Goal: Information Seeking & Learning: Learn about a topic

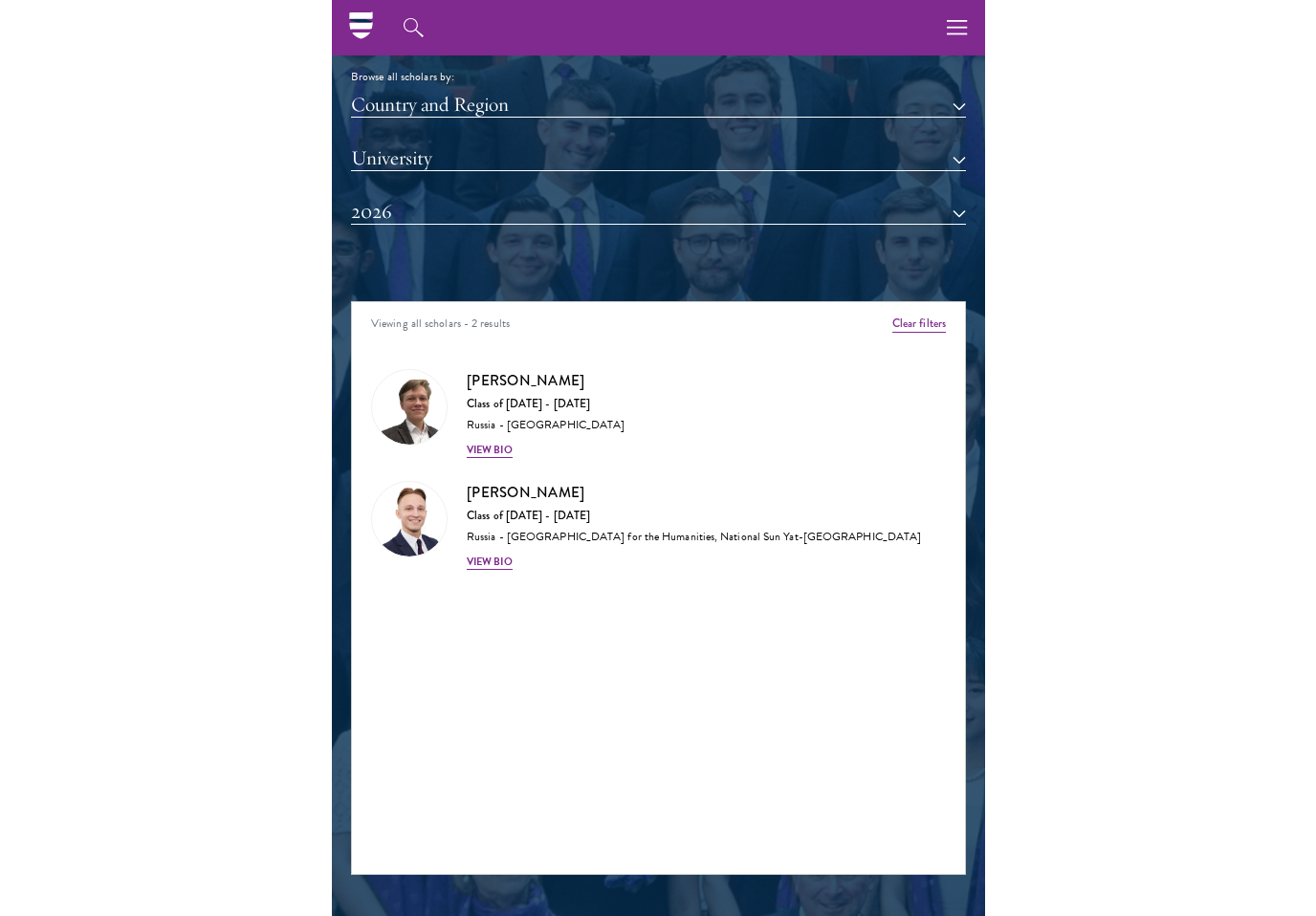
scroll to position [2408, 0]
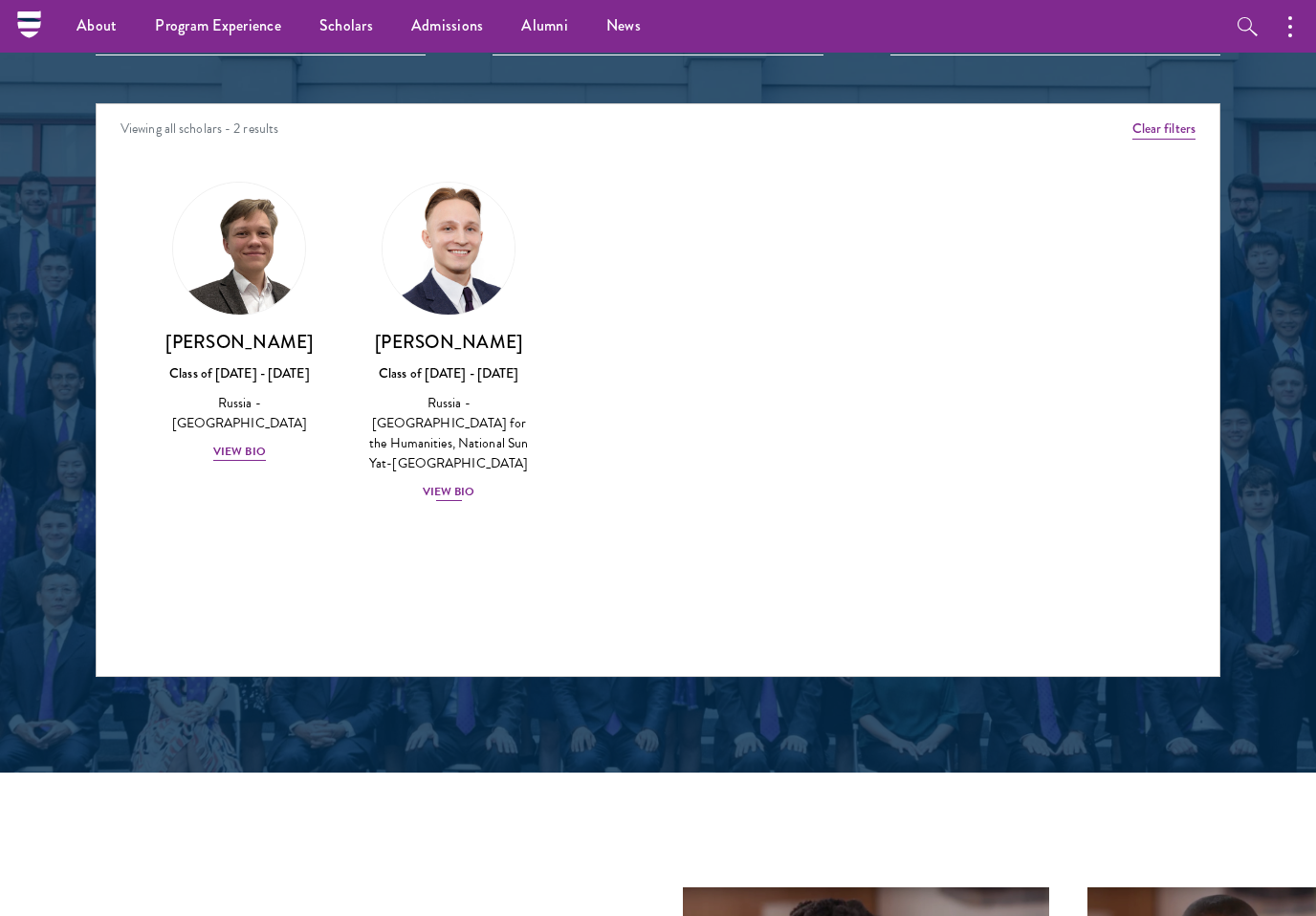
click at [448, 482] on div "View Bio" at bounding box center [449, 491] width 53 height 18
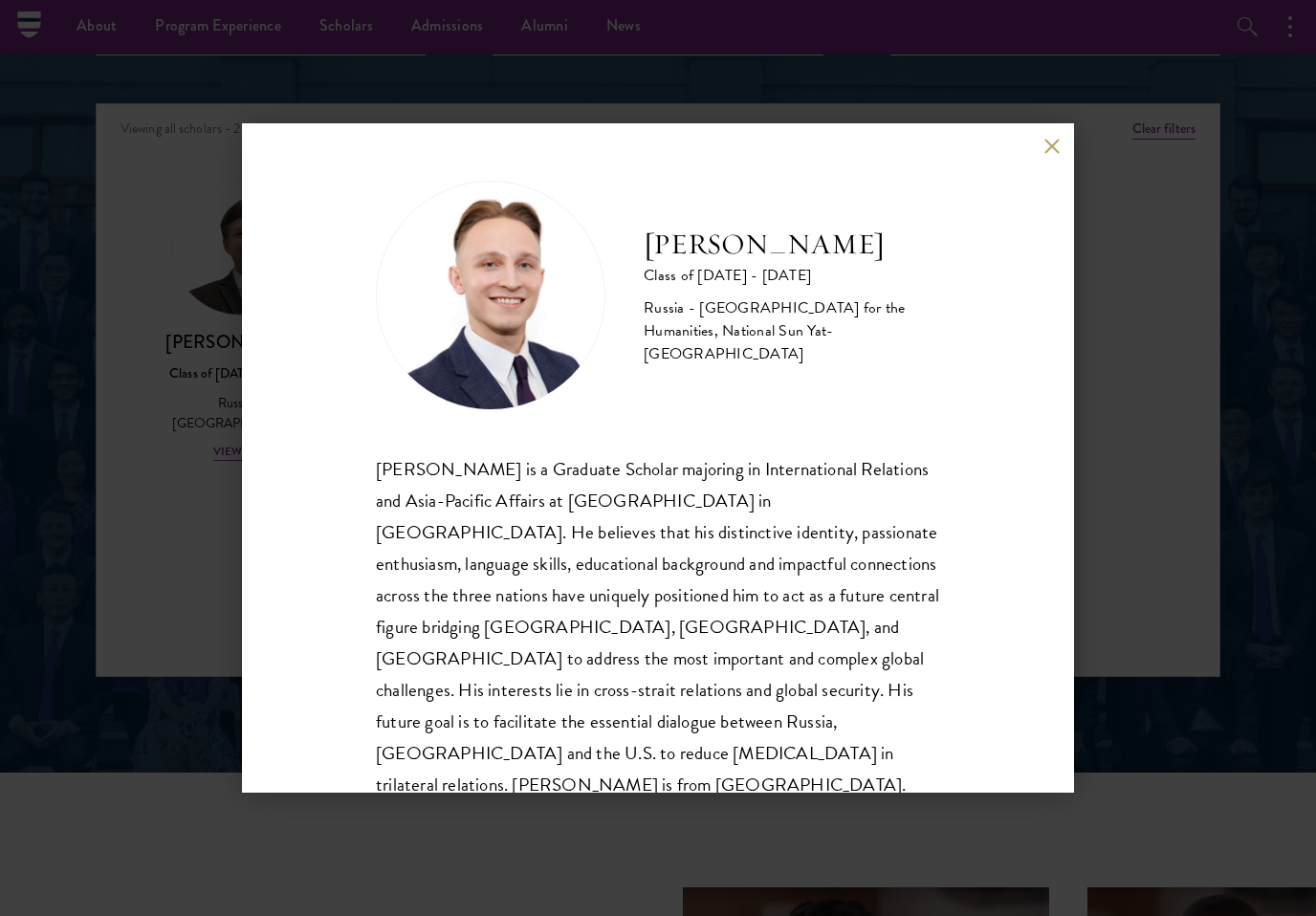
click at [188, 220] on div "[PERSON_NAME] Class of [DATE] - [DATE] [GEOGRAPHIC_DATA] - [GEOGRAPHIC_DATA] fo…" at bounding box center [658, 458] width 1316 height 916
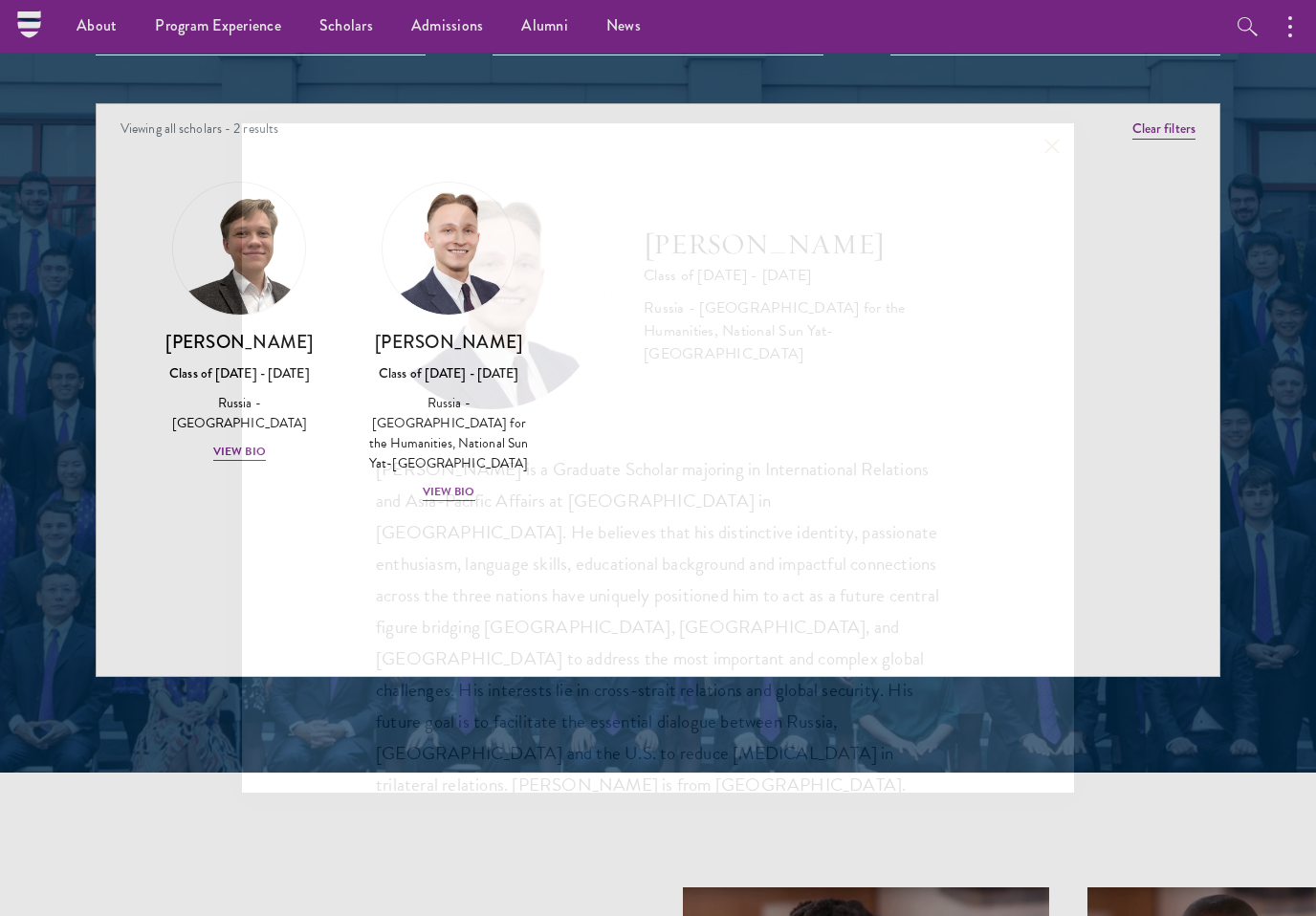
click at [213, 341] on h3 "[PERSON_NAME]" at bounding box center [239, 342] width 171 height 24
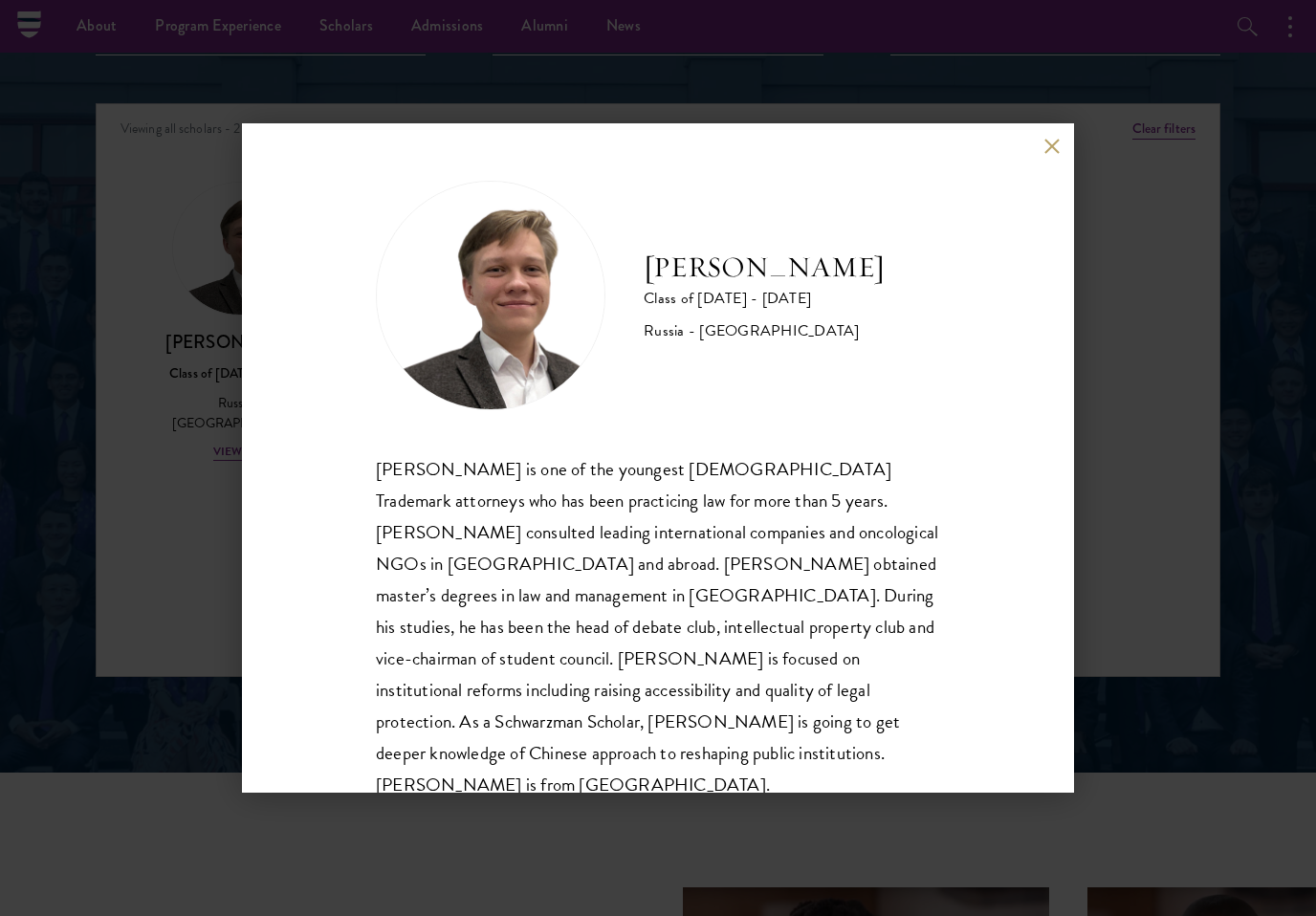
click at [131, 162] on div "[PERSON_NAME] Class of [DATE] - [DATE] [GEOGRAPHIC_DATA] - [GEOGRAPHIC_DATA] [P…" at bounding box center [658, 458] width 1316 height 916
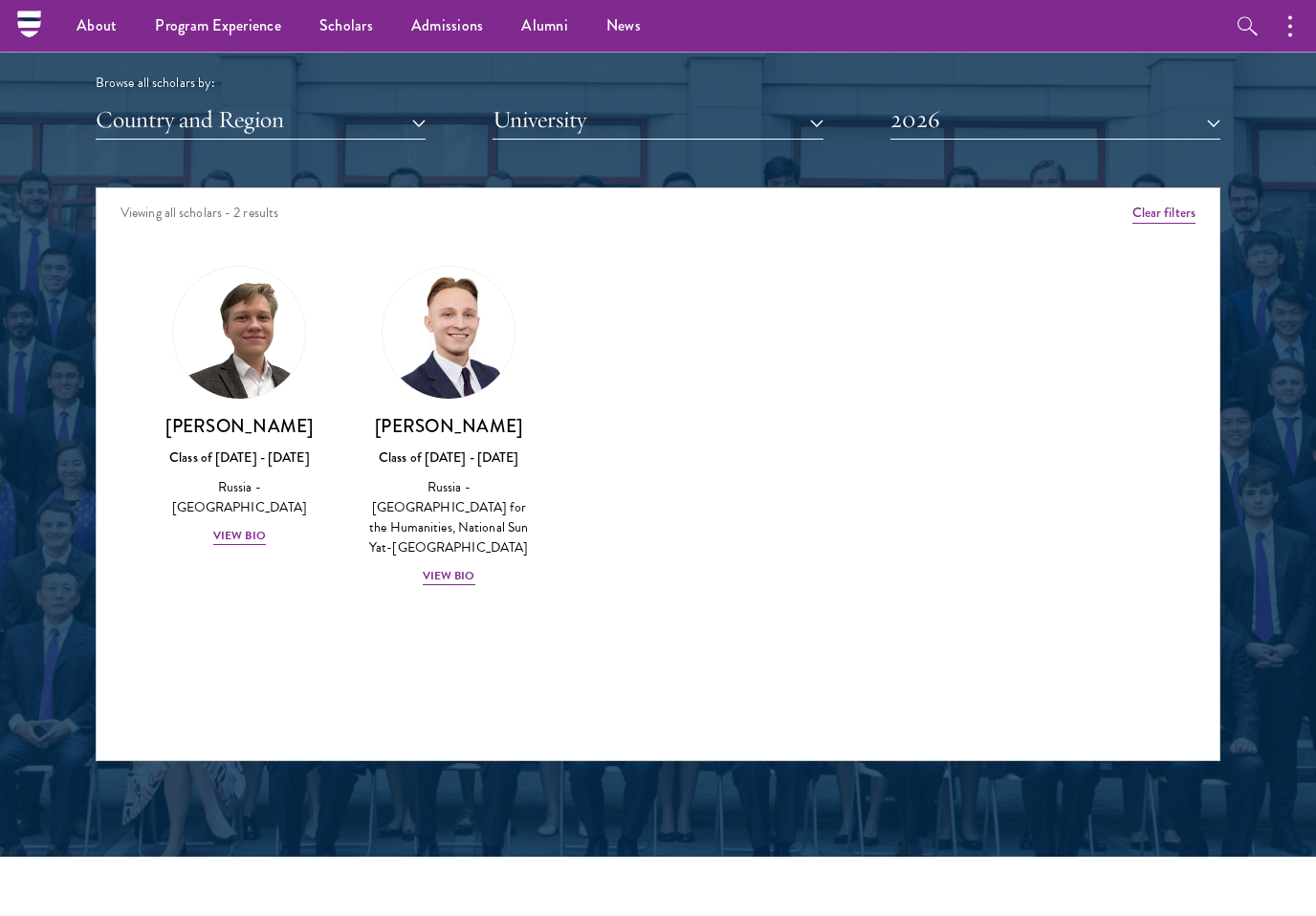
scroll to position [2323, 0]
click at [424, 567] on div "View Bio" at bounding box center [449, 576] width 53 height 18
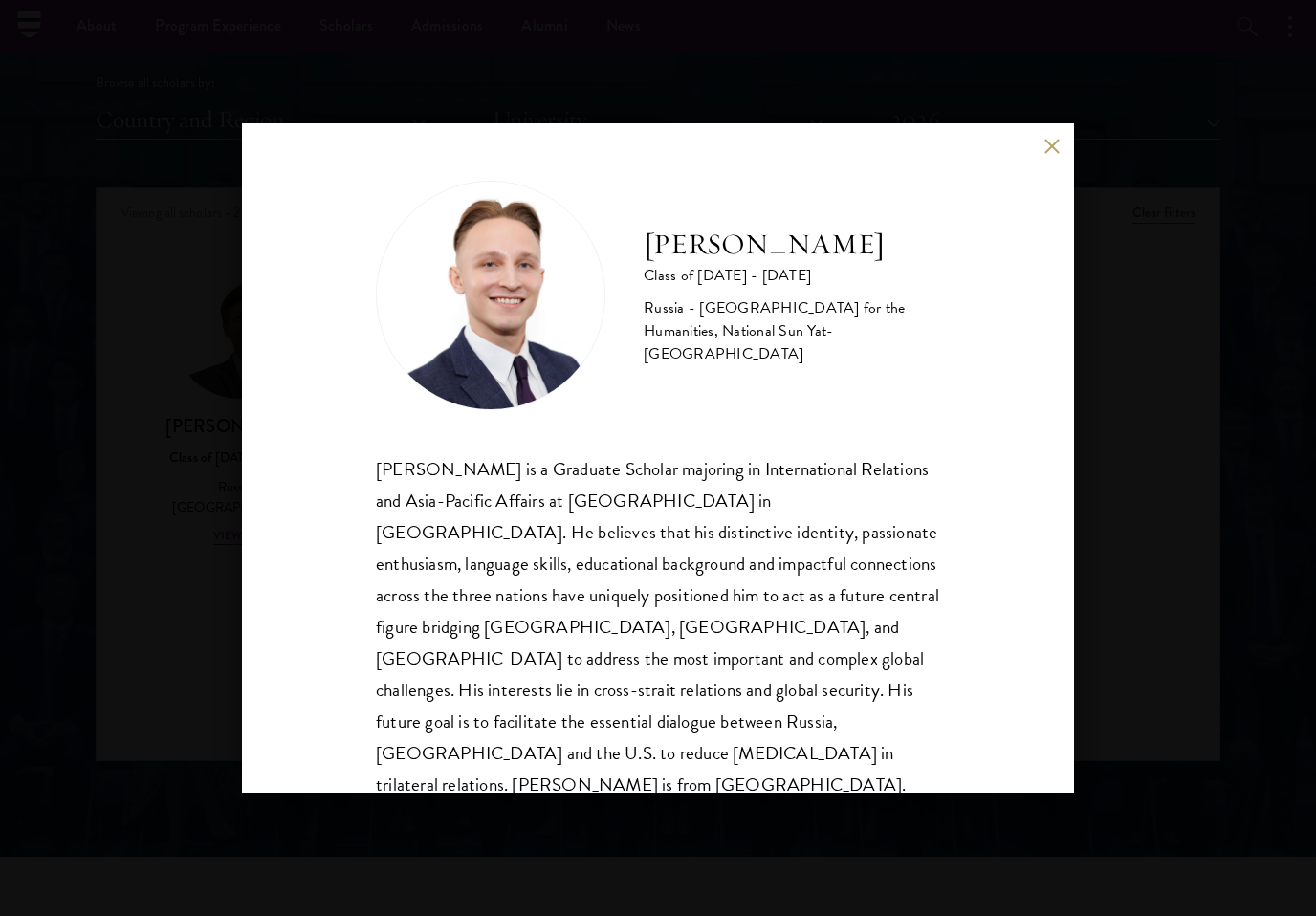
click at [1048, 157] on div "[PERSON_NAME] Class of [DATE] - [DATE] [GEOGRAPHIC_DATA] - [GEOGRAPHIC_DATA] fo…" at bounding box center [658, 458] width 832 height 669
click at [1037, 159] on div "[PERSON_NAME] Class of [DATE] - [DATE] [GEOGRAPHIC_DATA] - [GEOGRAPHIC_DATA] fo…" at bounding box center [658, 458] width 832 height 669
click at [1032, 155] on div "[PERSON_NAME] Class of [DATE] - [DATE] [GEOGRAPHIC_DATA] - [GEOGRAPHIC_DATA] fo…" at bounding box center [658, 458] width 832 height 669
click at [1045, 147] on button at bounding box center [1051, 146] width 16 height 16
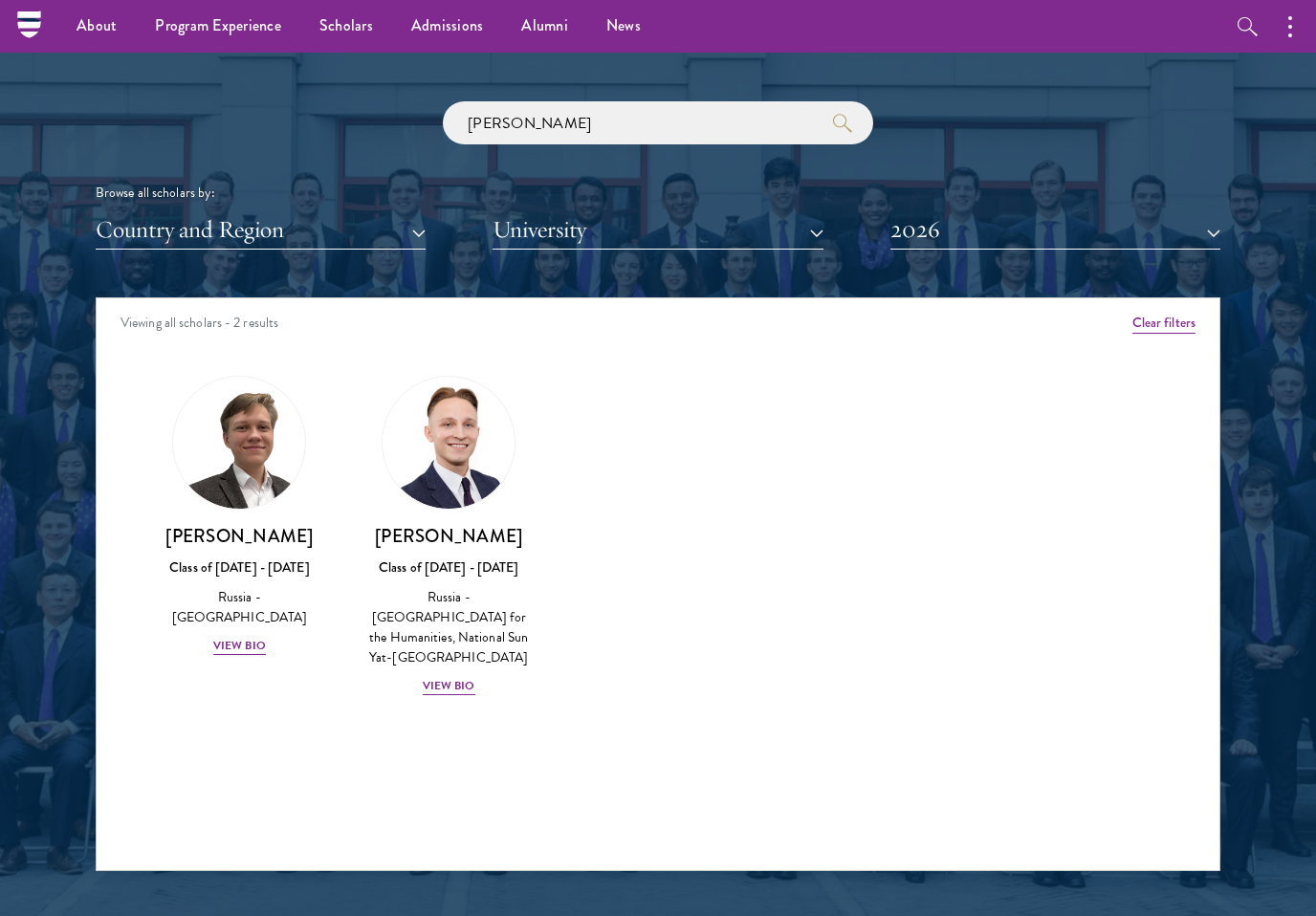
scroll to position [2212, 0]
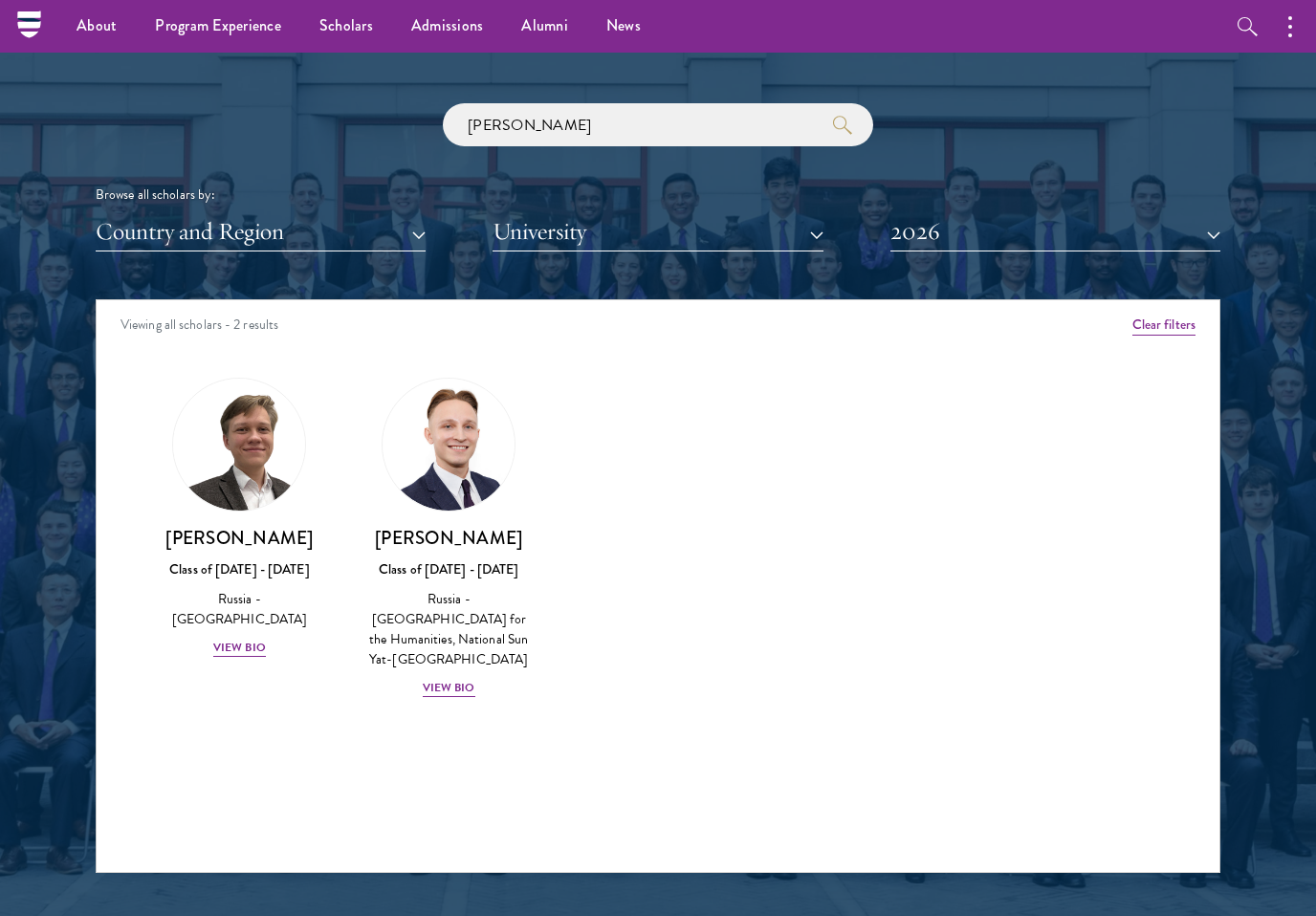
click at [772, 222] on button "University" at bounding box center [658, 232] width 330 height 39
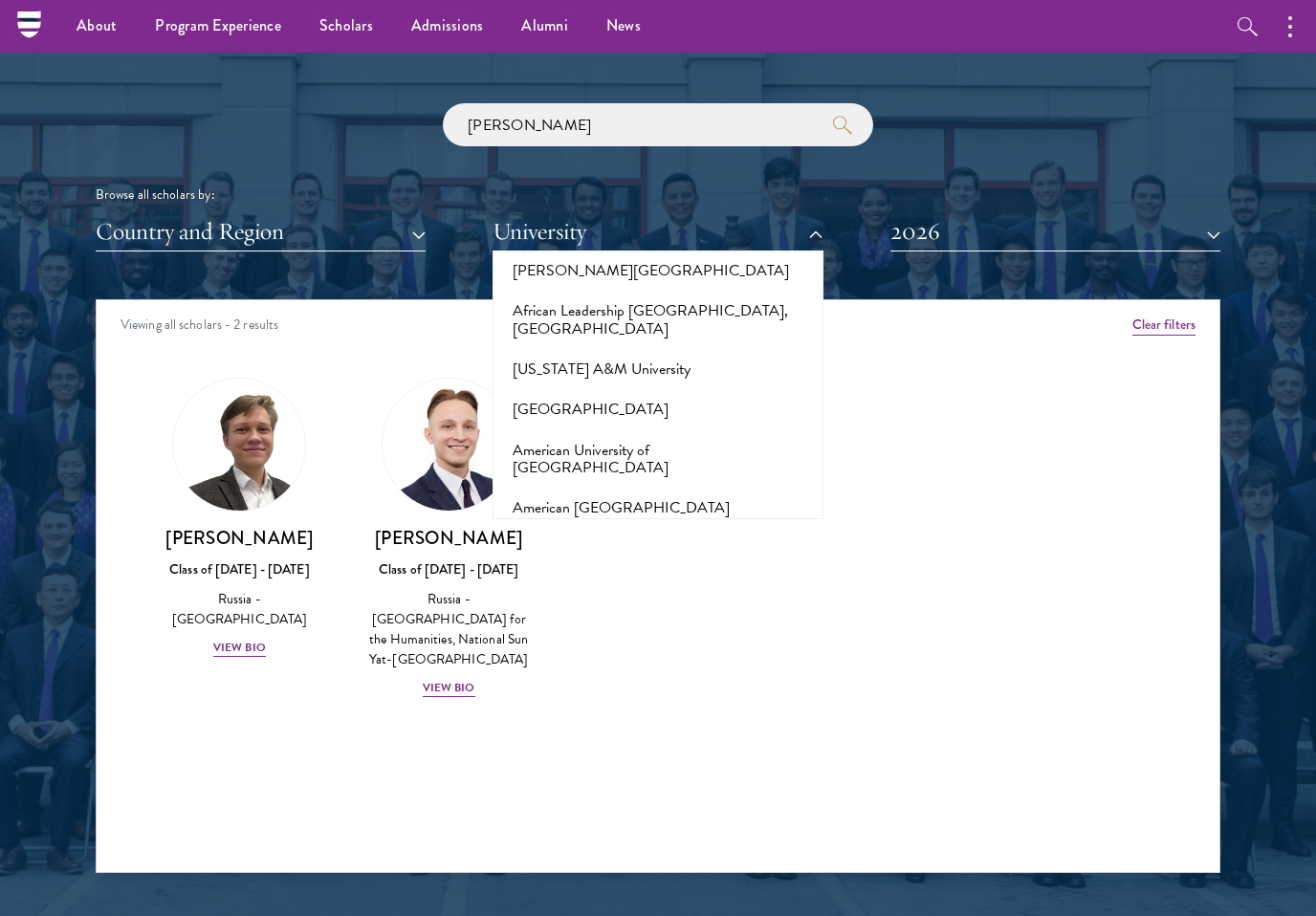
scroll to position [58, 0]
click at [998, 226] on button "2026" at bounding box center [1055, 232] width 330 height 39
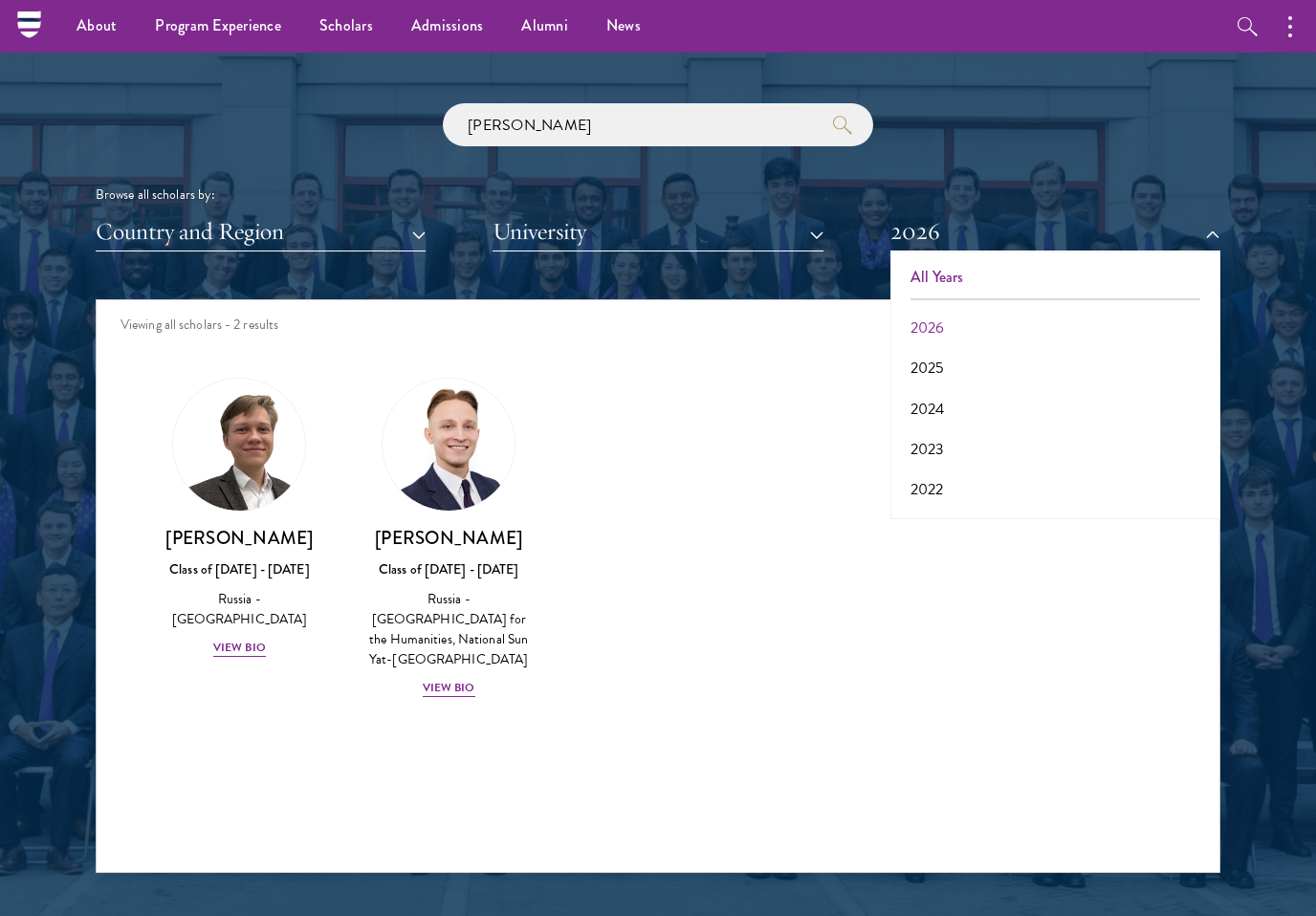
click at [968, 281] on button "All Years" at bounding box center [1055, 278] width 319 height 40
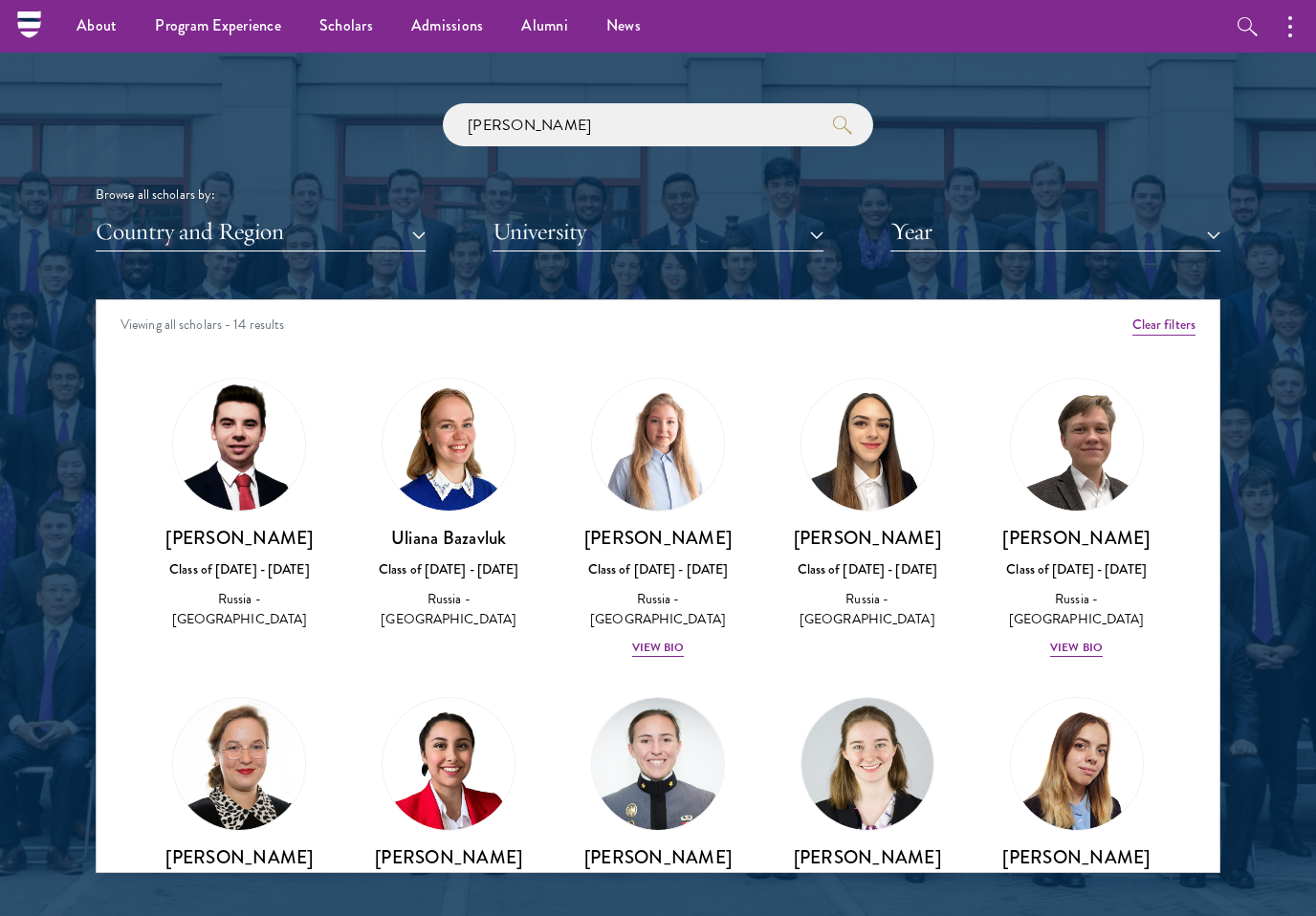
click at [400, 235] on button "Country and Region" at bounding box center [261, 232] width 330 height 39
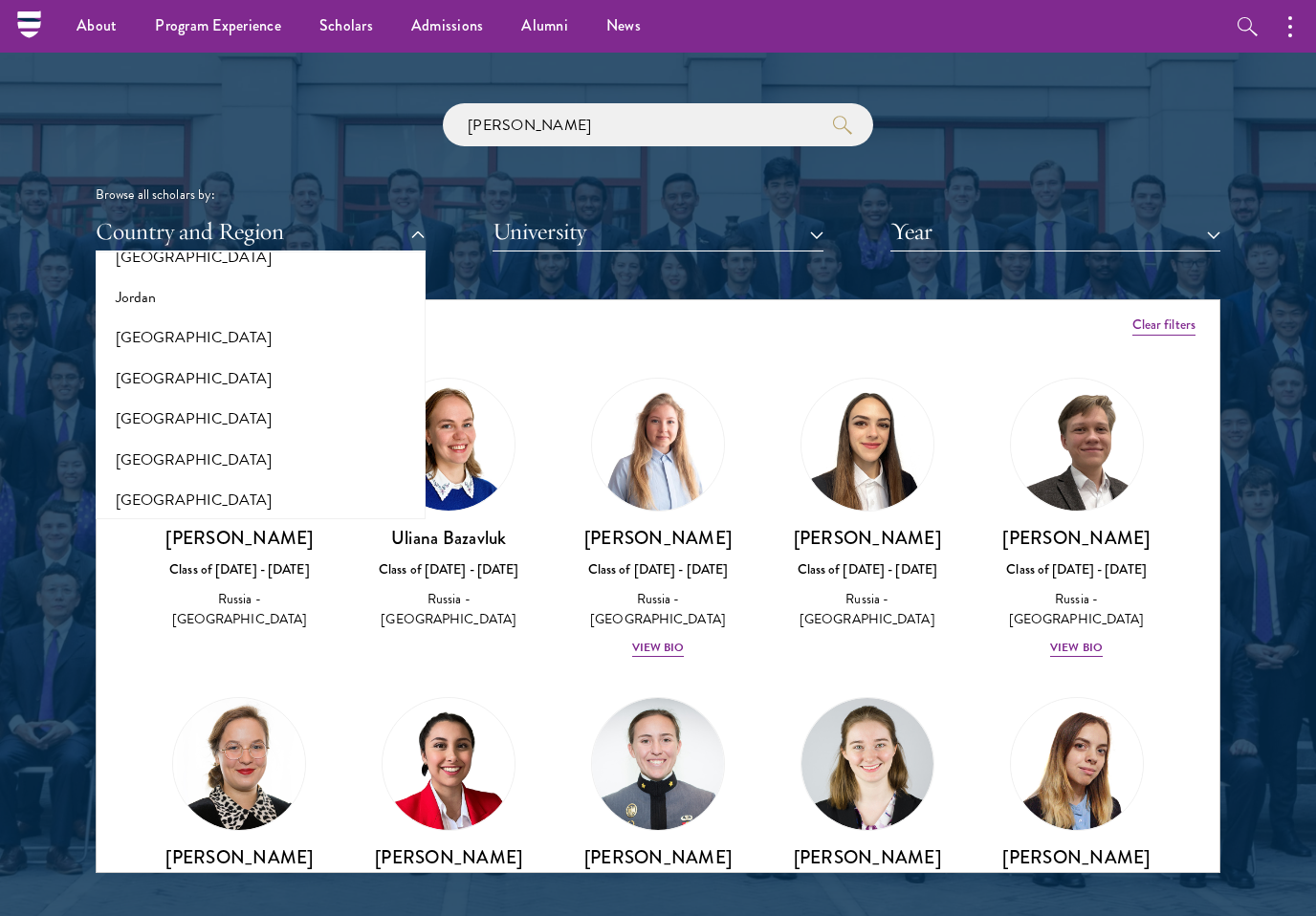
scroll to position [1811, 0]
click at [135, 321] on button "[GEOGRAPHIC_DATA]" at bounding box center [260, 341] width 319 height 40
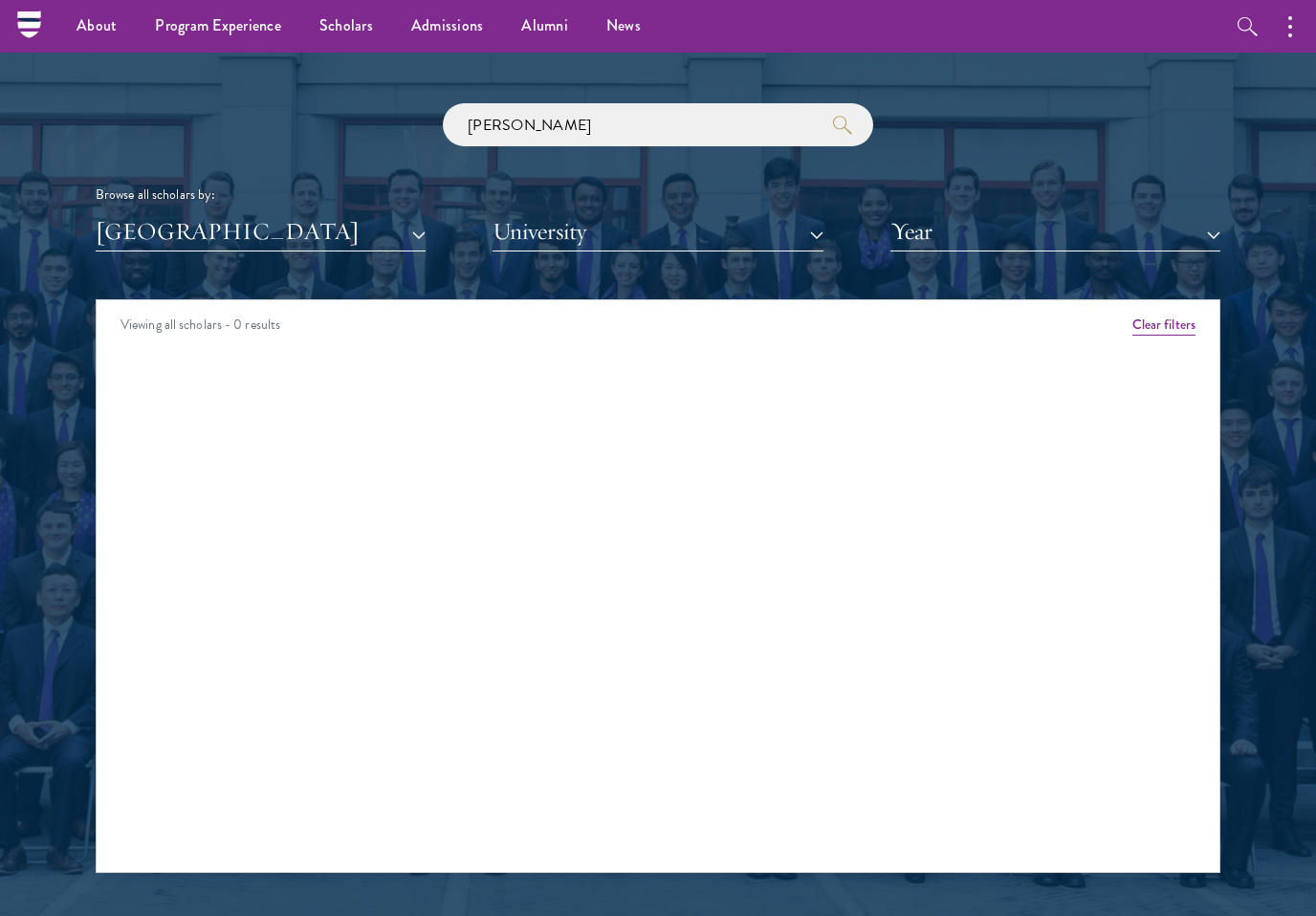
click at [99, 213] on button "[GEOGRAPHIC_DATA]" at bounding box center [261, 232] width 330 height 39
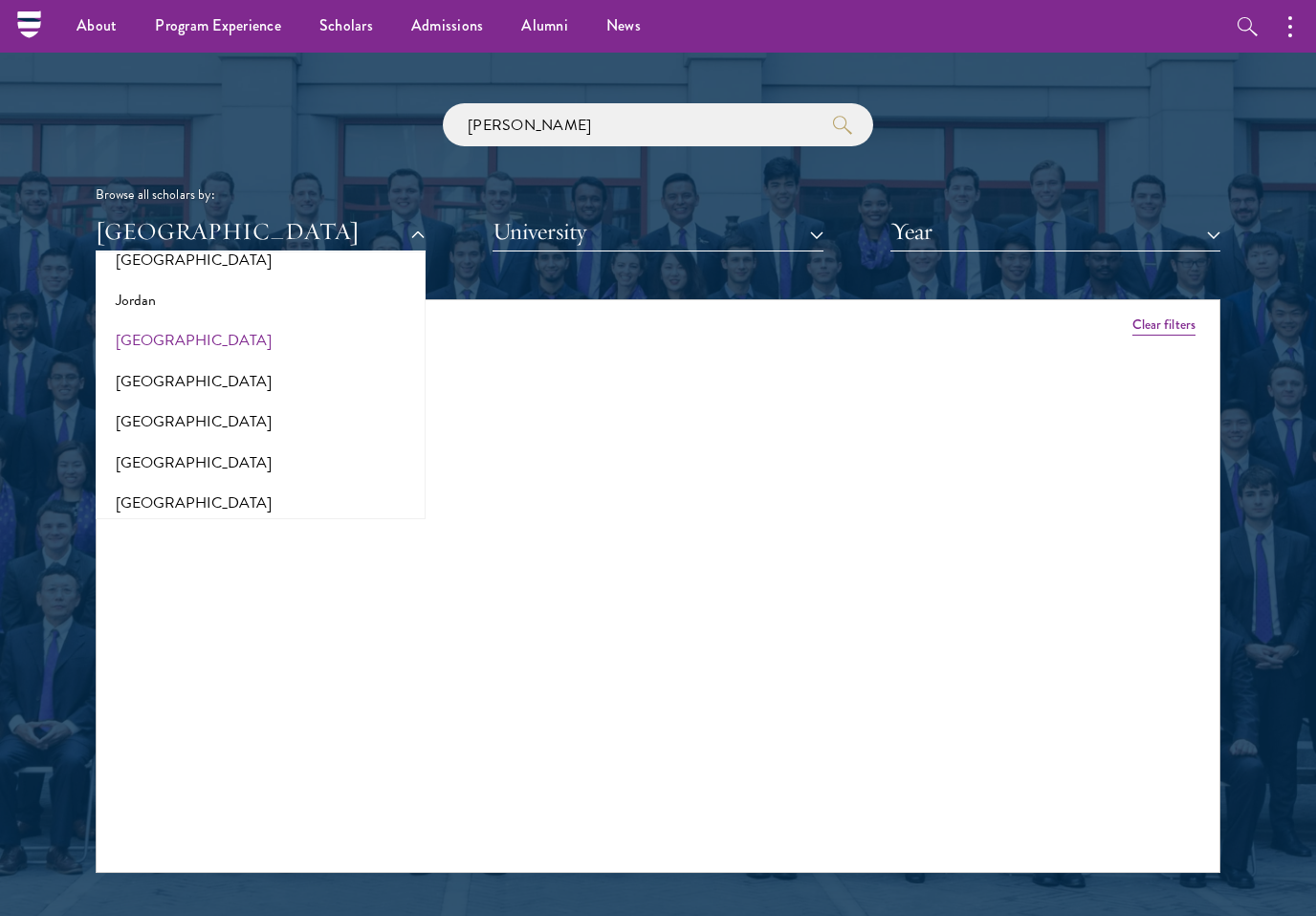
click at [122, 224] on button "[GEOGRAPHIC_DATA]" at bounding box center [261, 232] width 330 height 39
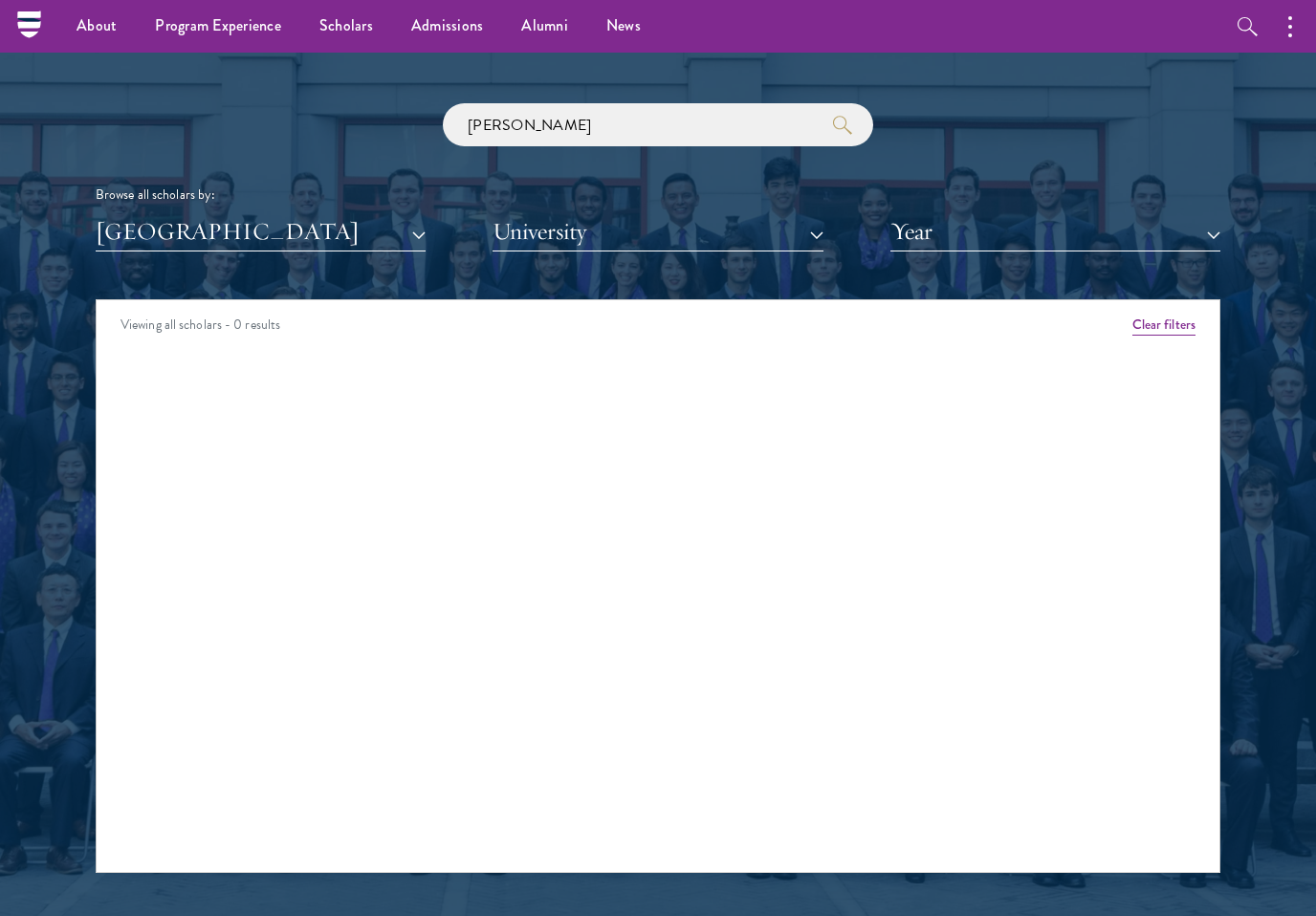
click at [1138, 244] on button "Year" at bounding box center [1055, 232] width 330 height 39
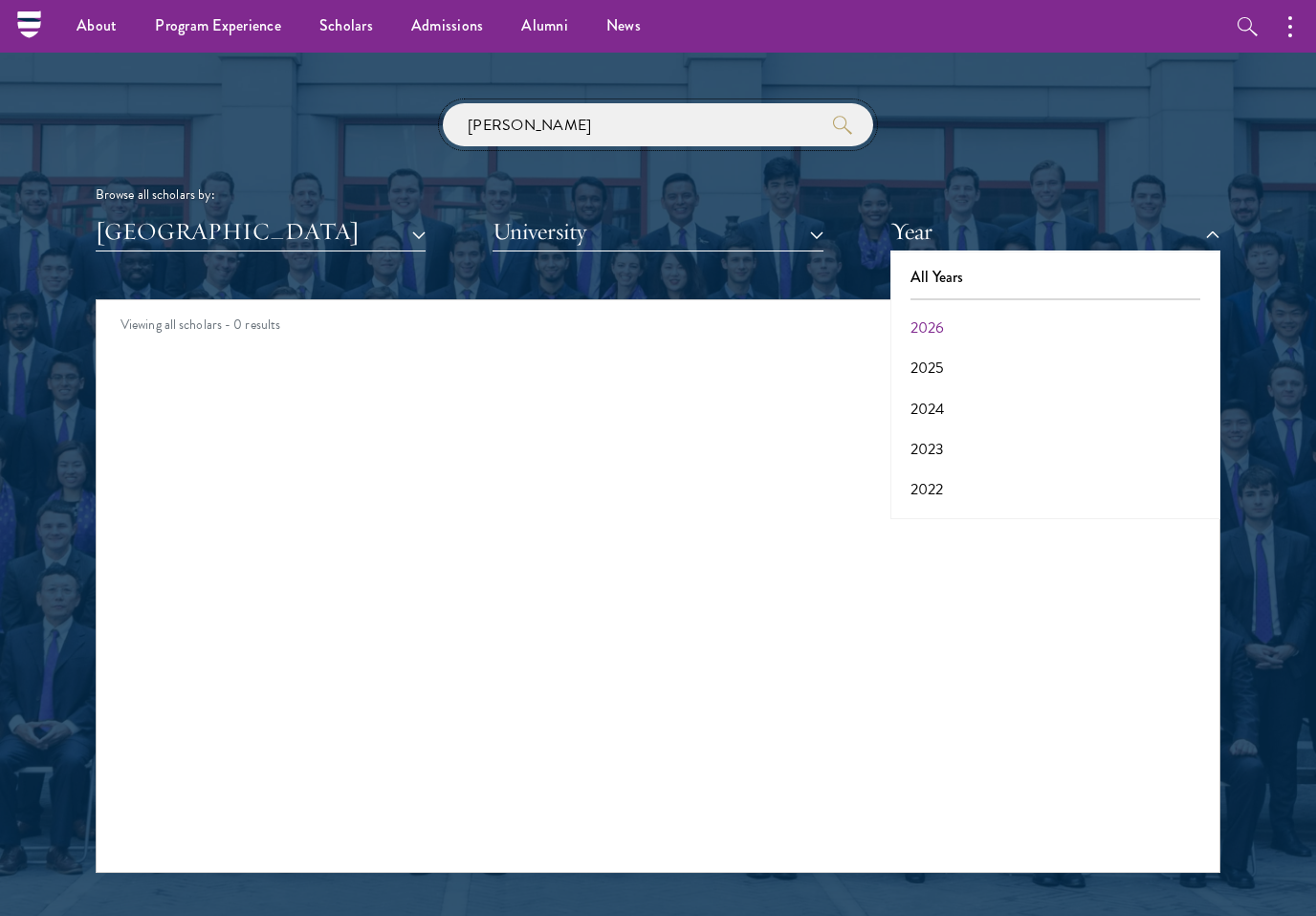
click at [823, 121] on input "[PERSON_NAME]" at bounding box center [658, 124] width 431 height 43
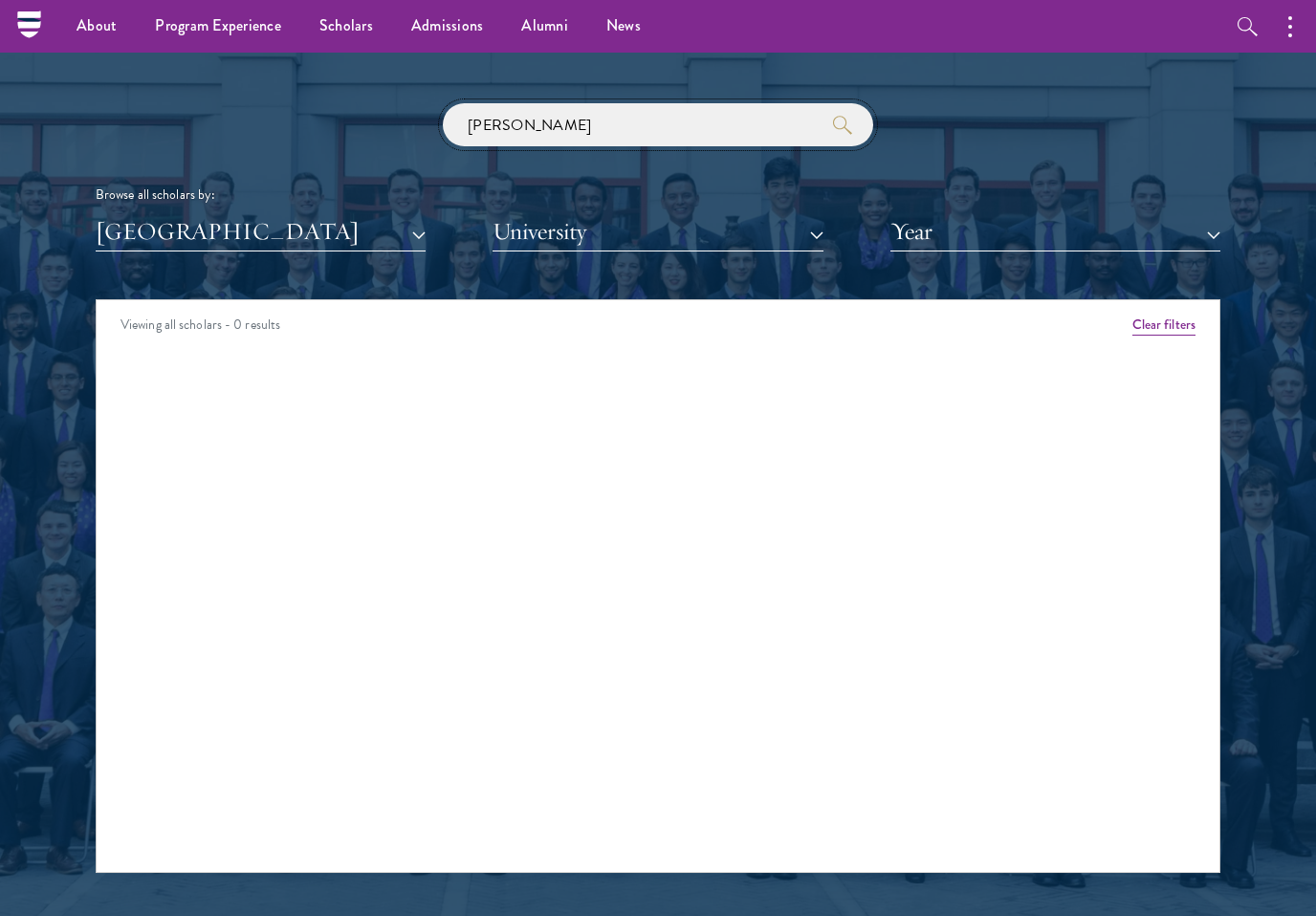
click at [716, 112] on input "[PERSON_NAME]" at bounding box center [658, 124] width 431 height 43
type input "r"
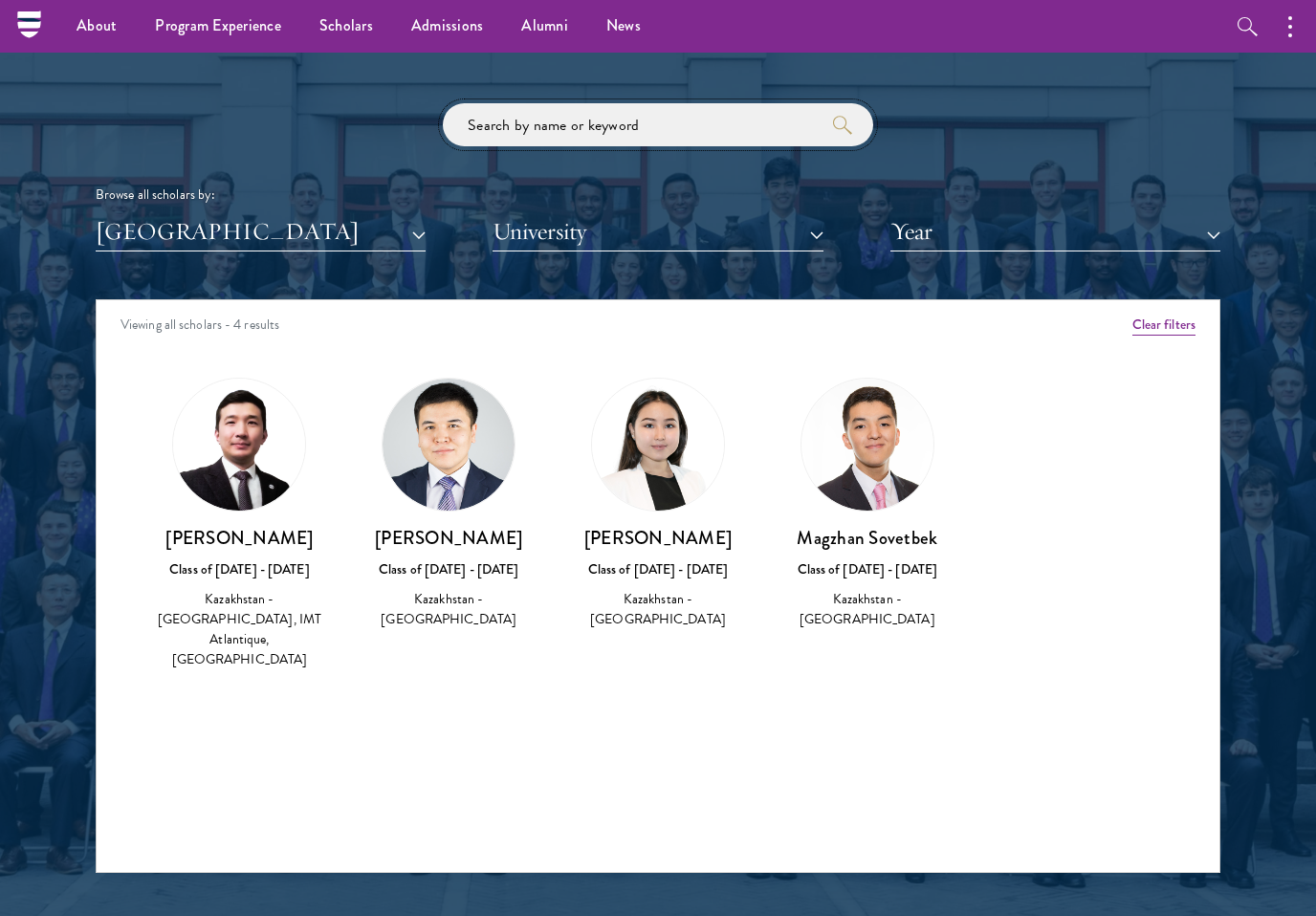
click at [119, 233] on button "[GEOGRAPHIC_DATA]" at bounding box center [261, 232] width 330 height 39
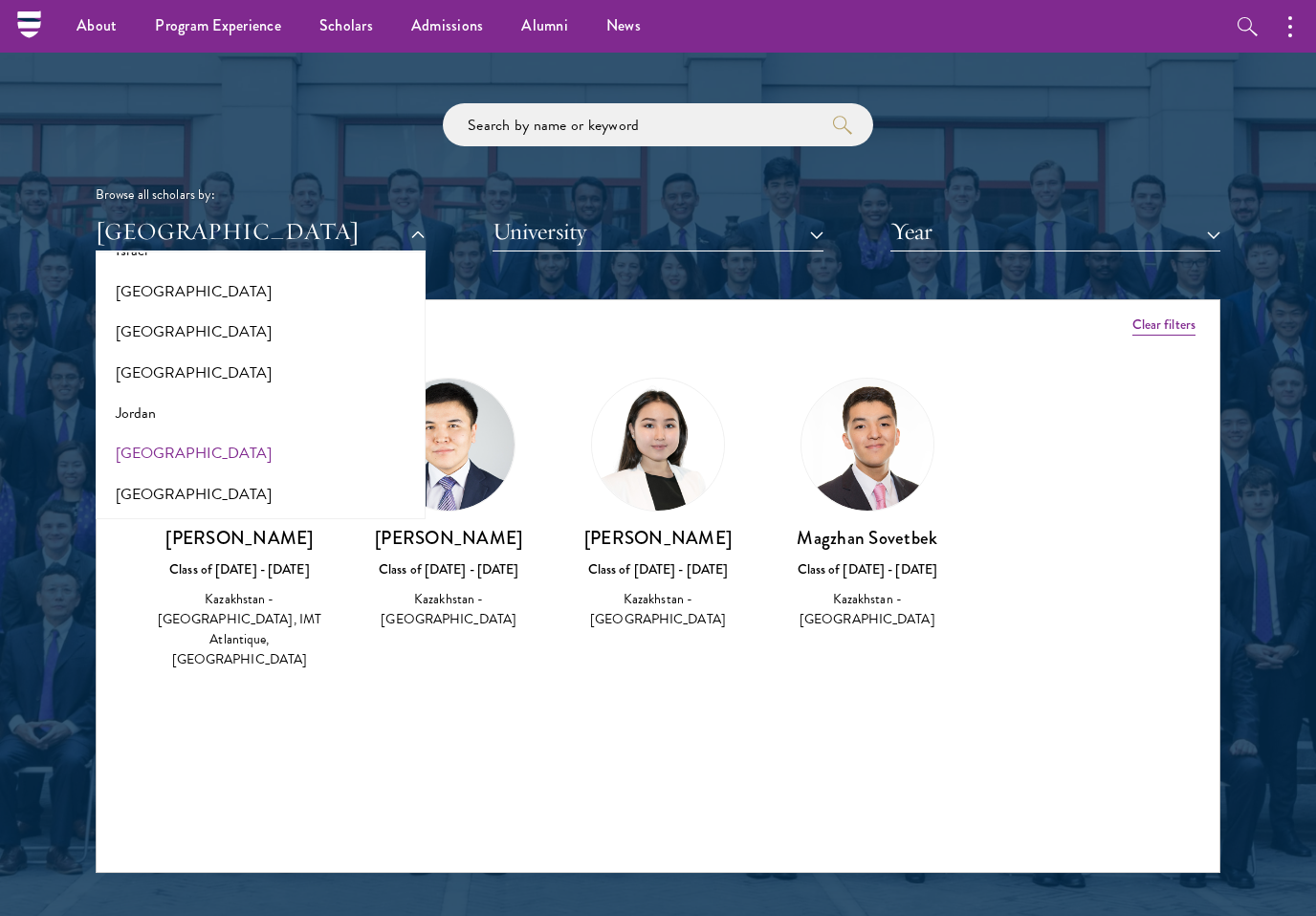
scroll to position [1693, 0]
click at [123, 398] on button "Jordan" at bounding box center [260, 418] width 319 height 40
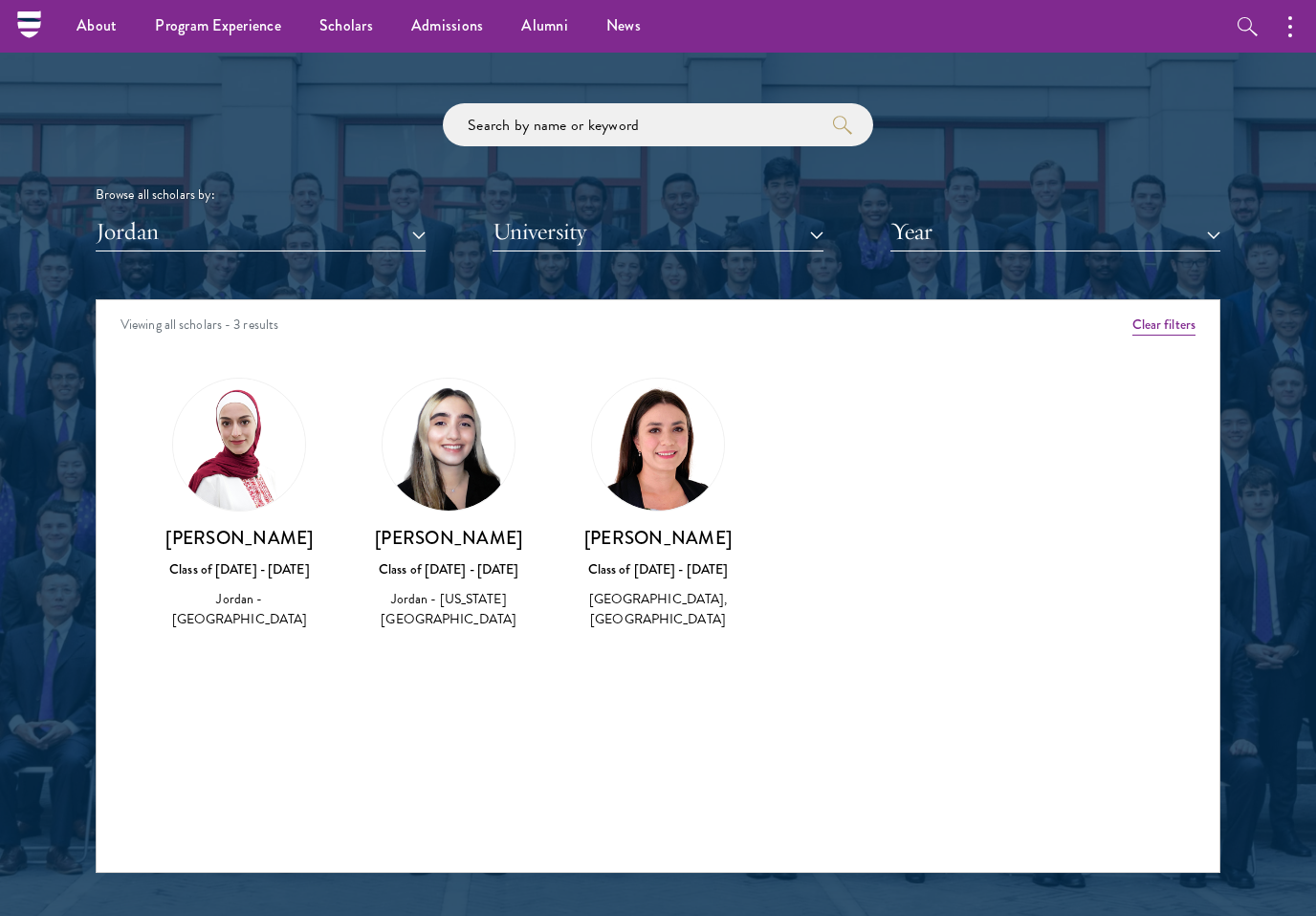
click at [139, 229] on button "Jordan" at bounding box center [261, 232] width 330 height 39
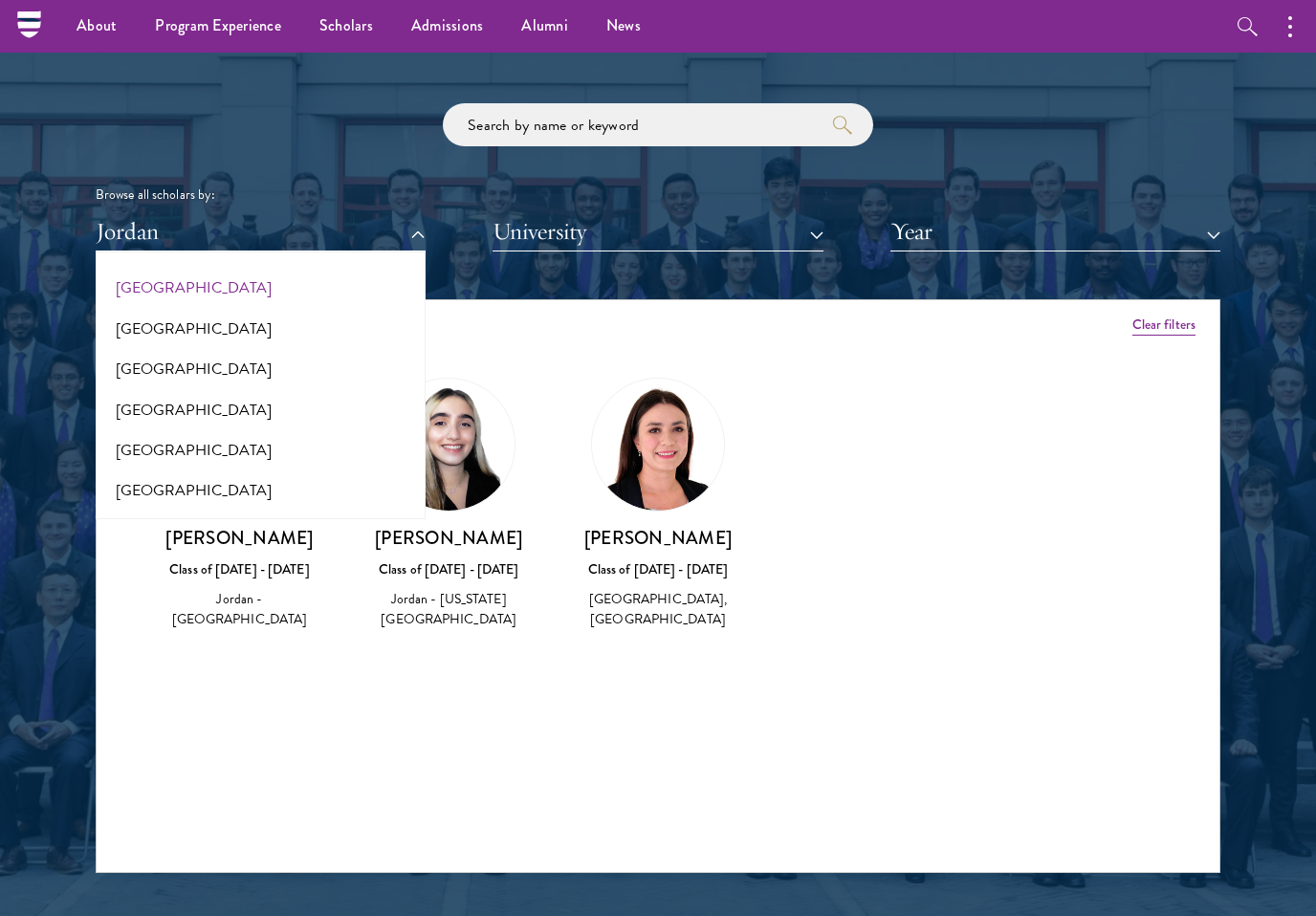
scroll to position [1882, 0]
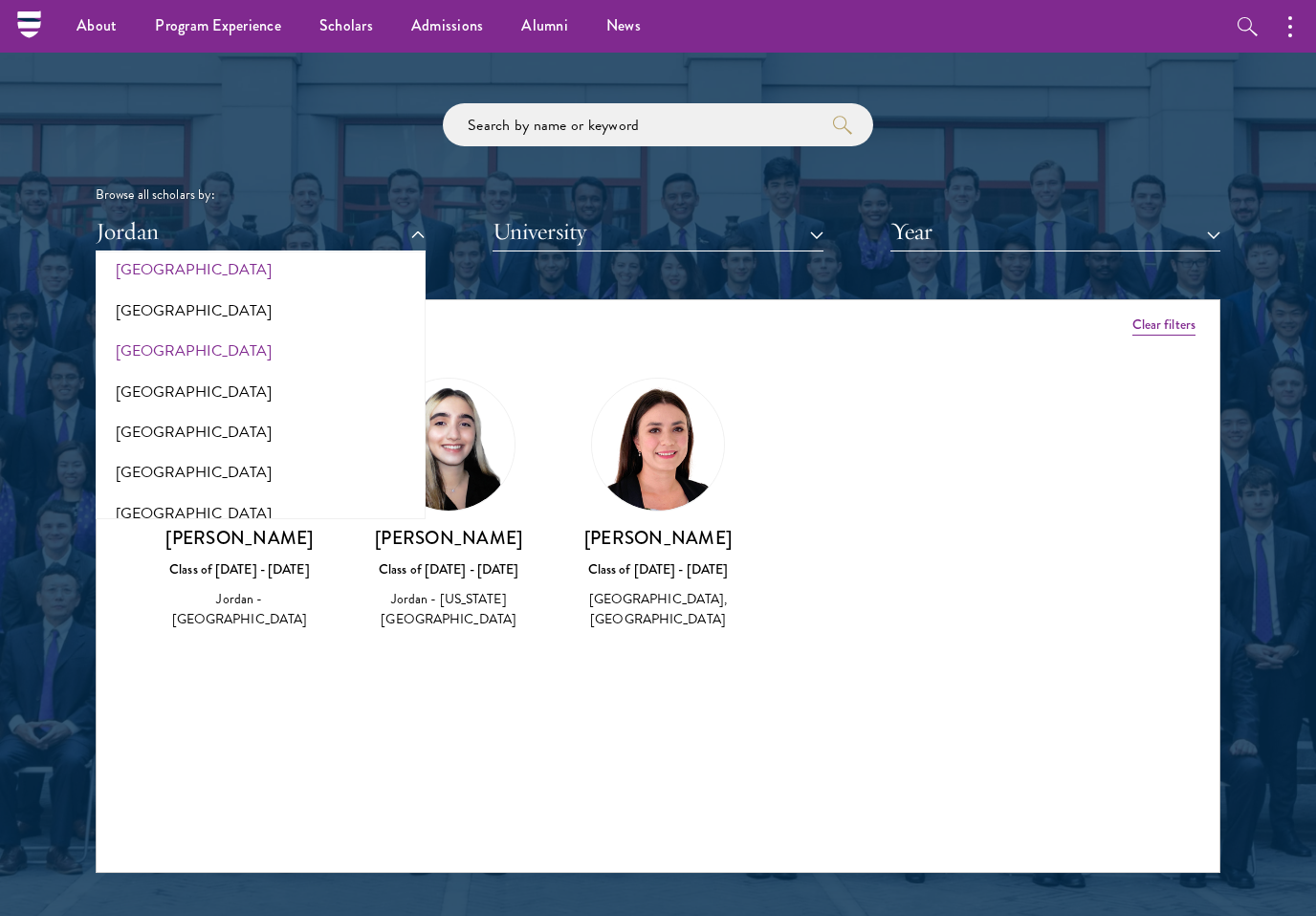
click at [127, 331] on button "[GEOGRAPHIC_DATA]" at bounding box center [260, 351] width 319 height 40
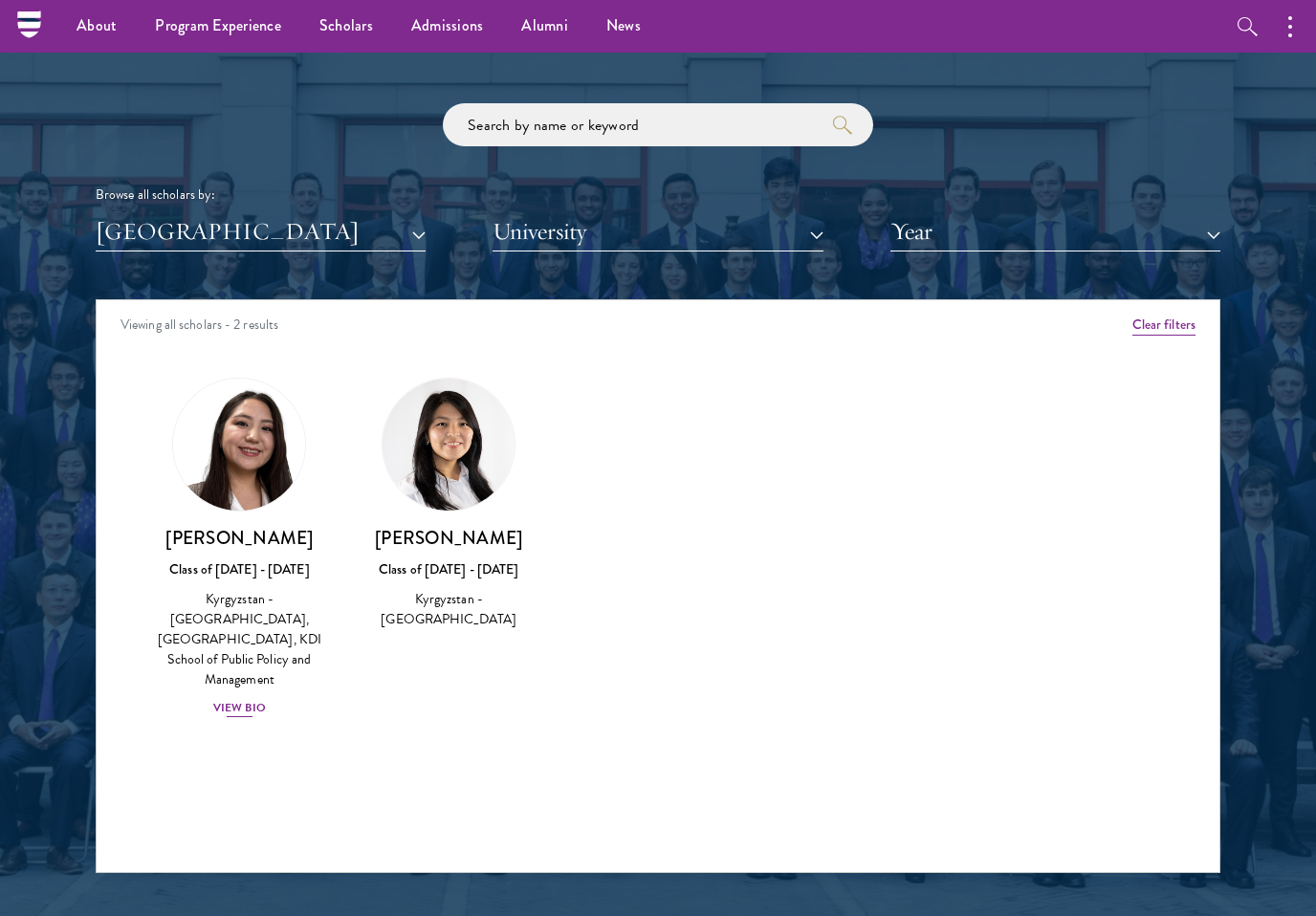
click at [186, 526] on h3 "[PERSON_NAME]" at bounding box center [239, 538] width 171 height 24
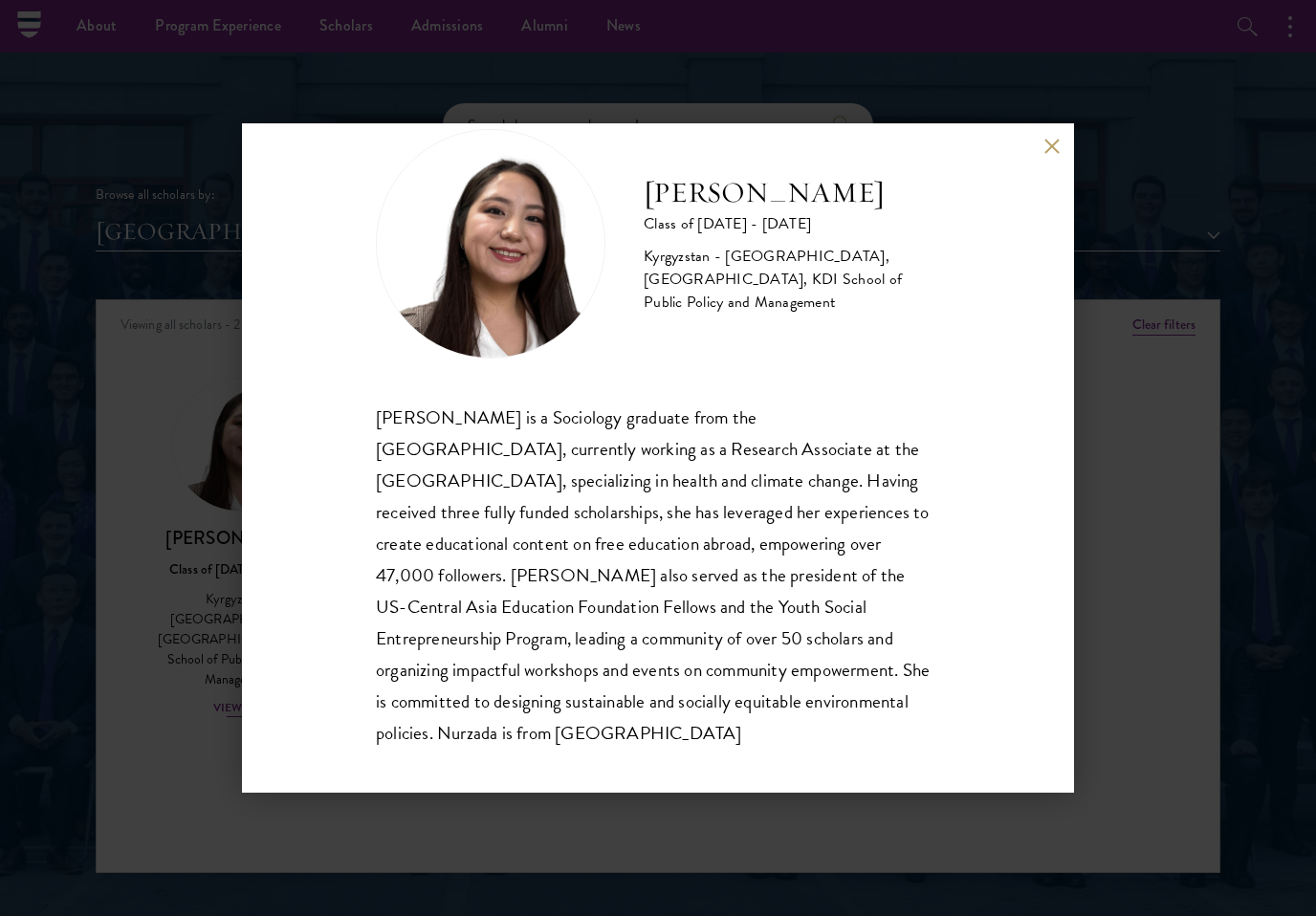
scroll to position [64, 0]
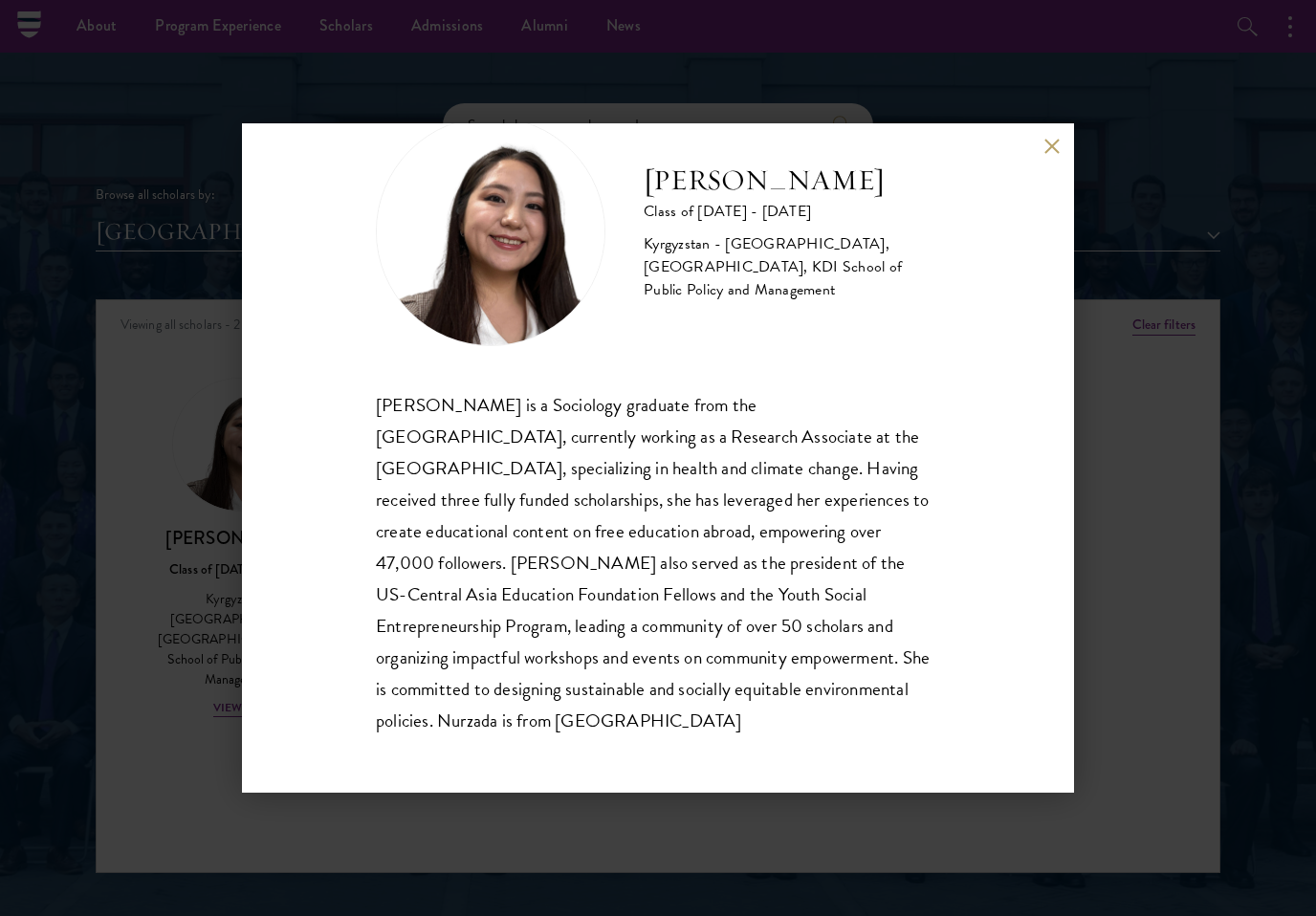
click at [1060, 132] on div "Nurzada Abdivalieva Class of [DATE] - [DATE] [GEOGRAPHIC_DATA] - [GEOGRAPHIC_DA…" at bounding box center [658, 458] width 832 height 669
click at [1057, 142] on button at bounding box center [1051, 146] width 16 height 16
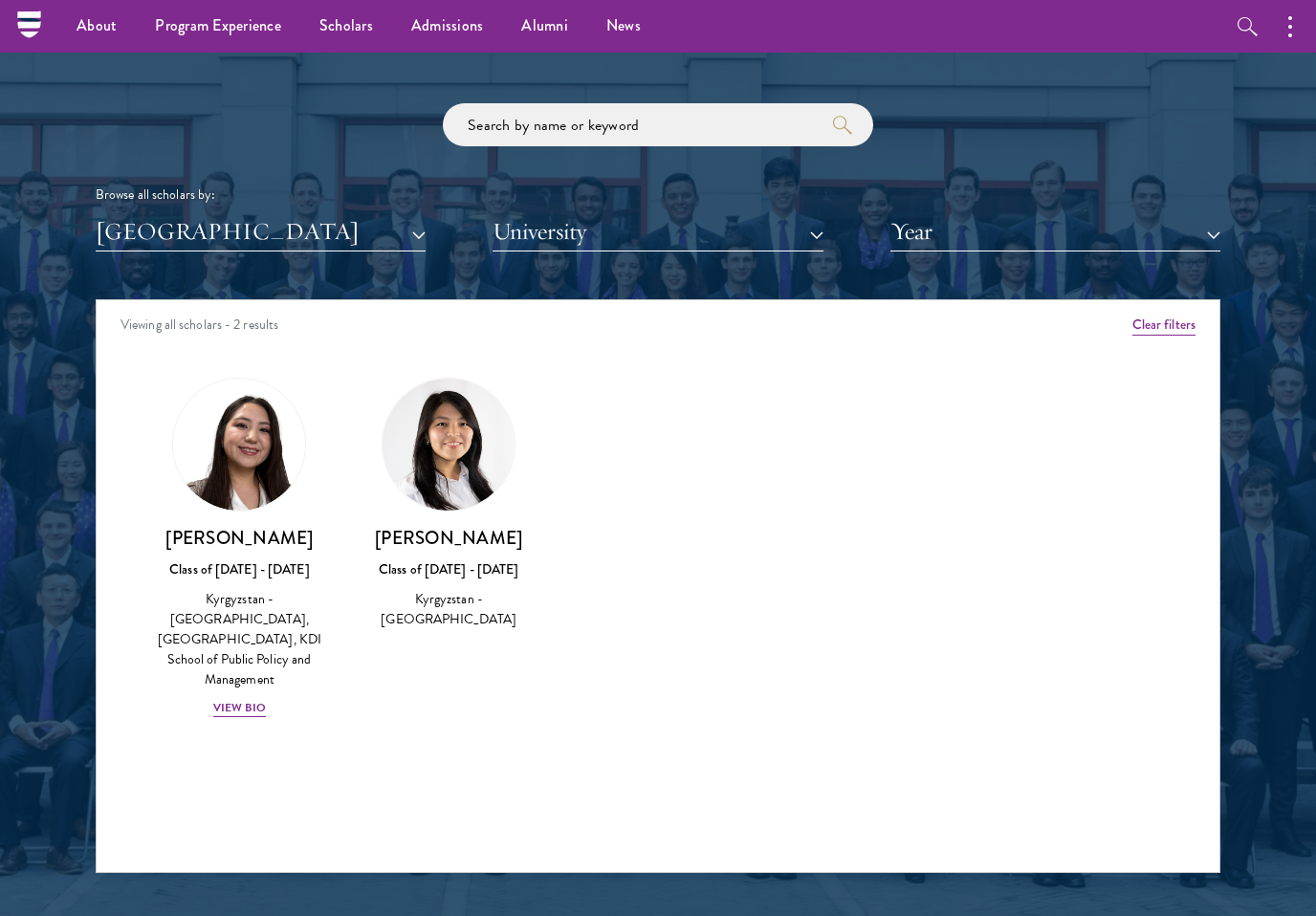
click at [418, 412] on img at bounding box center [449, 445] width 132 height 132
